Goal: Entertainment & Leisure: Consume media (video, audio)

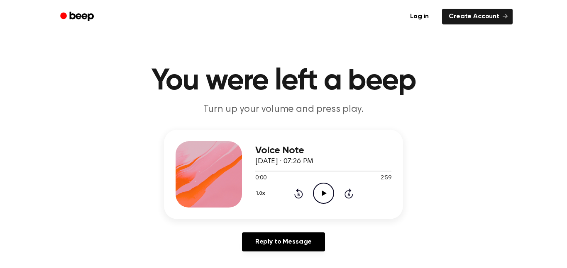
click at [322, 193] on icon at bounding box center [324, 193] width 5 height 5
click at [322, 193] on icon at bounding box center [324, 193] width 4 height 5
click at [300, 192] on icon at bounding box center [298, 194] width 9 height 10
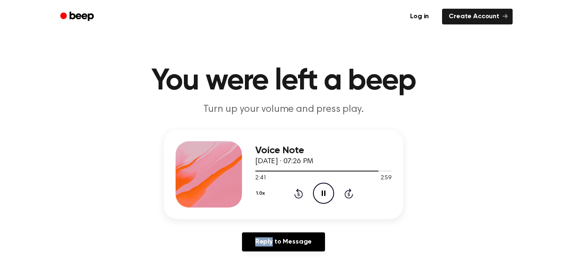
click at [300, 192] on icon at bounding box center [298, 194] width 9 height 10
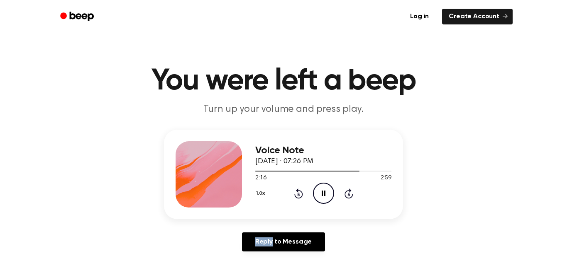
click at [300, 192] on icon at bounding box center [298, 194] width 9 height 10
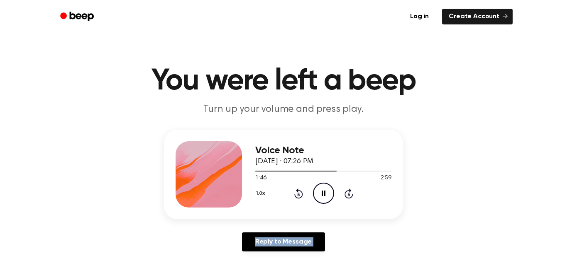
click at [300, 192] on icon at bounding box center [298, 194] width 9 height 10
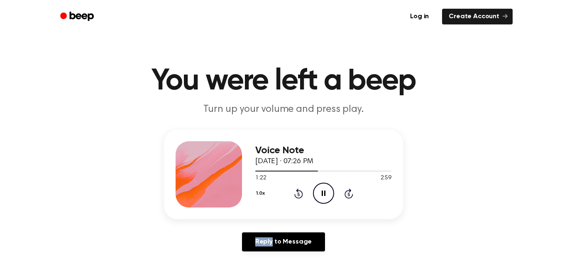
click at [300, 192] on icon at bounding box center [298, 194] width 9 height 10
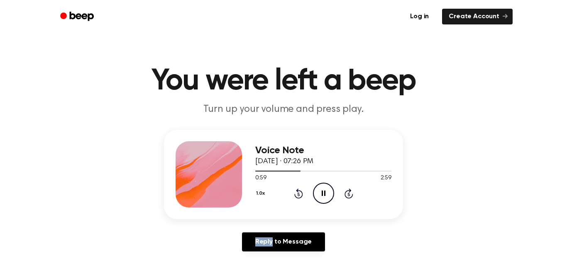
click at [300, 192] on icon at bounding box center [298, 194] width 9 height 10
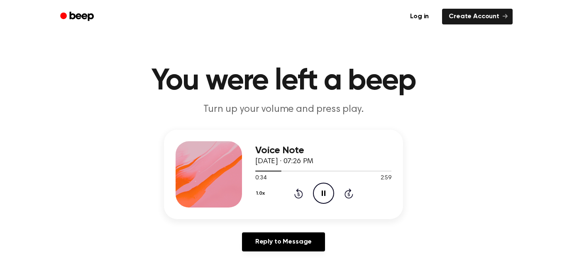
click at [300, 192] on icon at bounding box center [298, 194] width 9 height 10
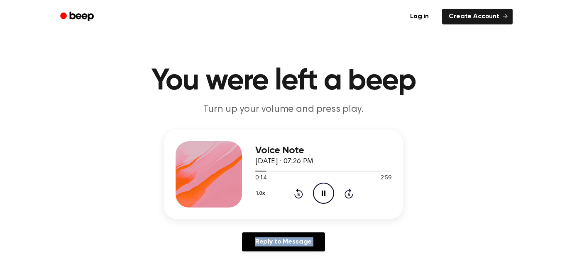
click at [300, 192] on icon at bounding box center [298, 194] width 9 height 10
click at [298, 193] on icon at bounding box center [298, 194] width 2 height 3
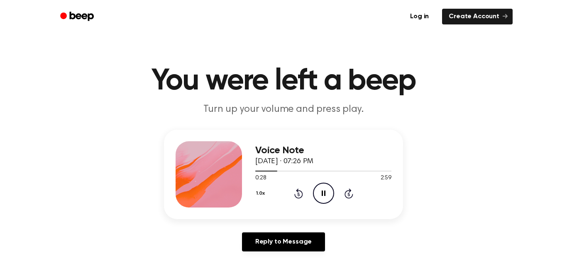
click at [298, 194] on icon "Rewind 5 seconds" at bounding box center [298, 193] width 9 height 11
click at [298, 193] on icon at bounding box center [298, 194] width 9 height 10
click at [299, 195] on icon at bounding box center [298, 194] width 2 height 3
click at [299, 192] on icon "Rewind 5 seconds" at bounding box center [298, 193] width 9 height 11
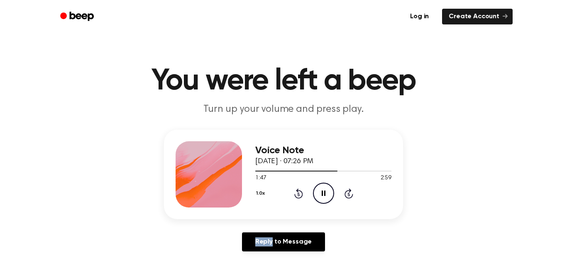
click at [299, 192] on icon "Rewind 5 seconds" at bounding box center [298, 193] width 9 height 11
click at [298, 189] on icon at bounding box center [298, 194] width 9 height 10
